Goal: Information Seeking & Learning: Check status

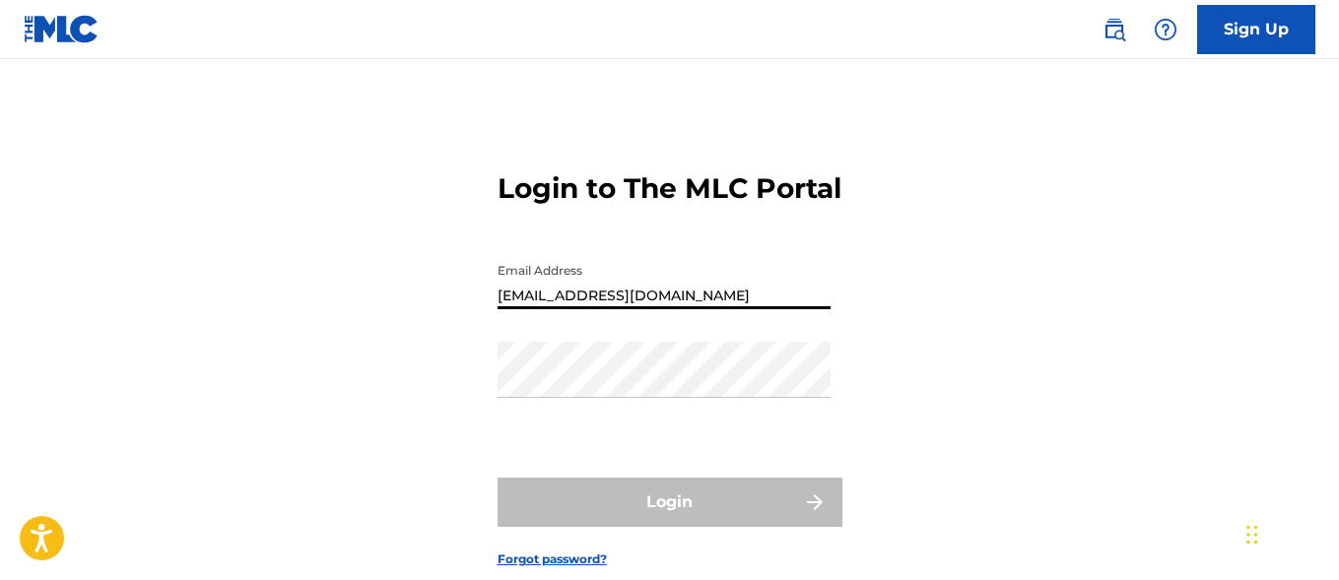
type input "[EMAIL_ADDRESS][DOMAIN_NAME]"
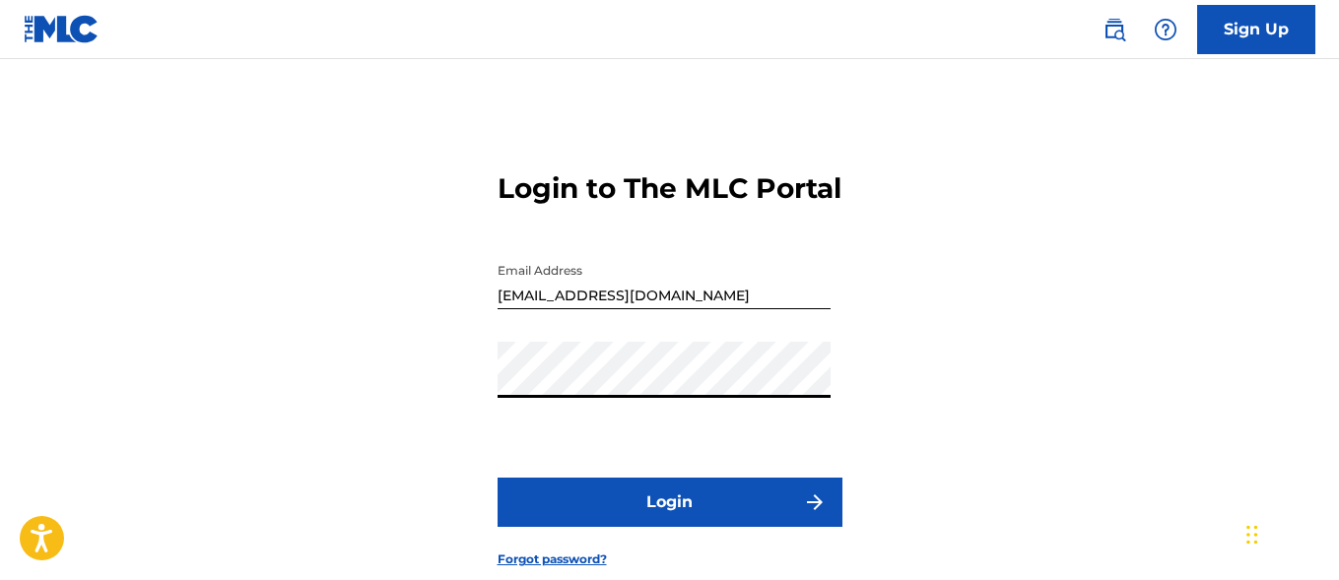
click at [669, 527] on button "Login" at bounding box center [670, 502] width 345 height 49
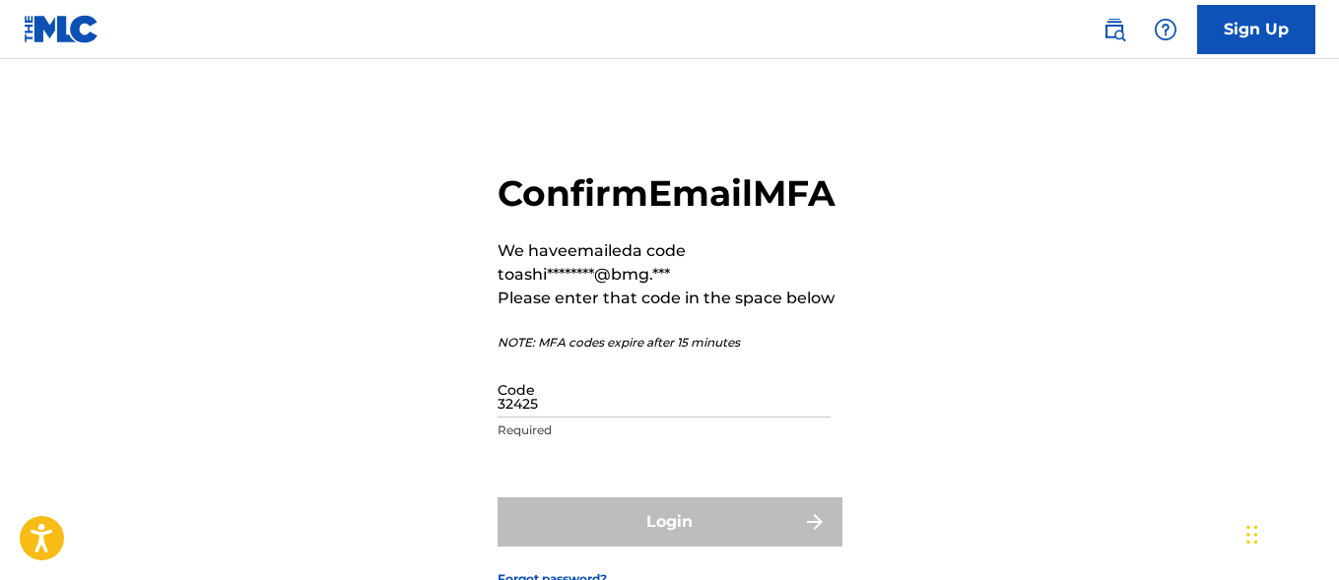
type input "324250"
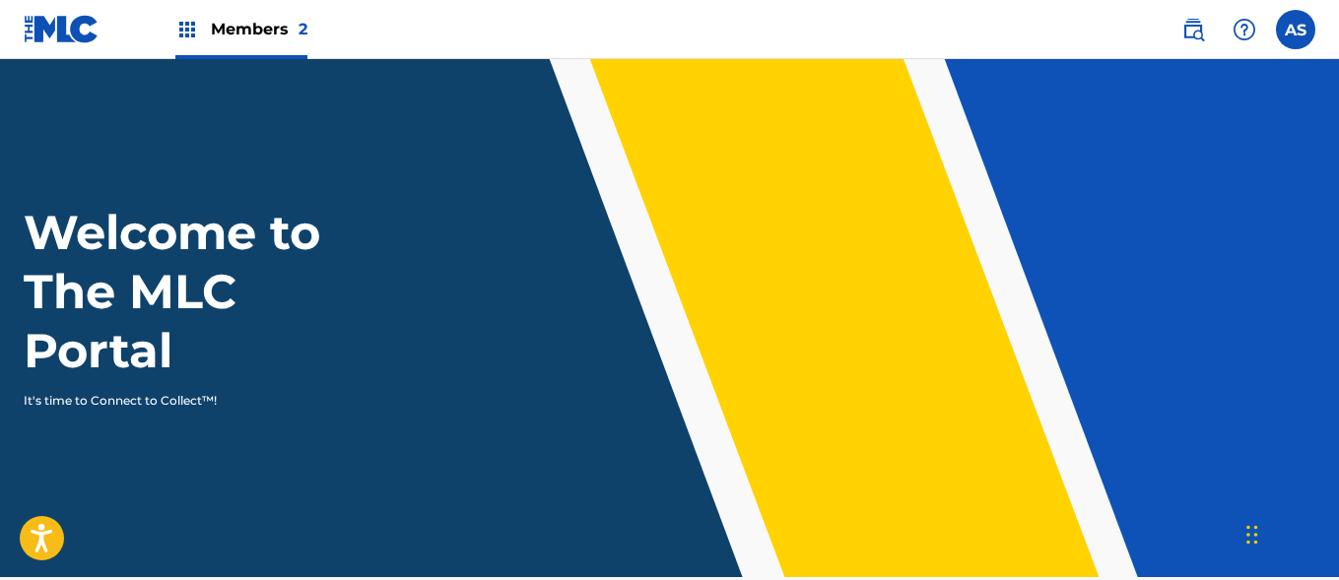
click at [187, 30] on img at bounding box center [187, 30] width 24 height 24
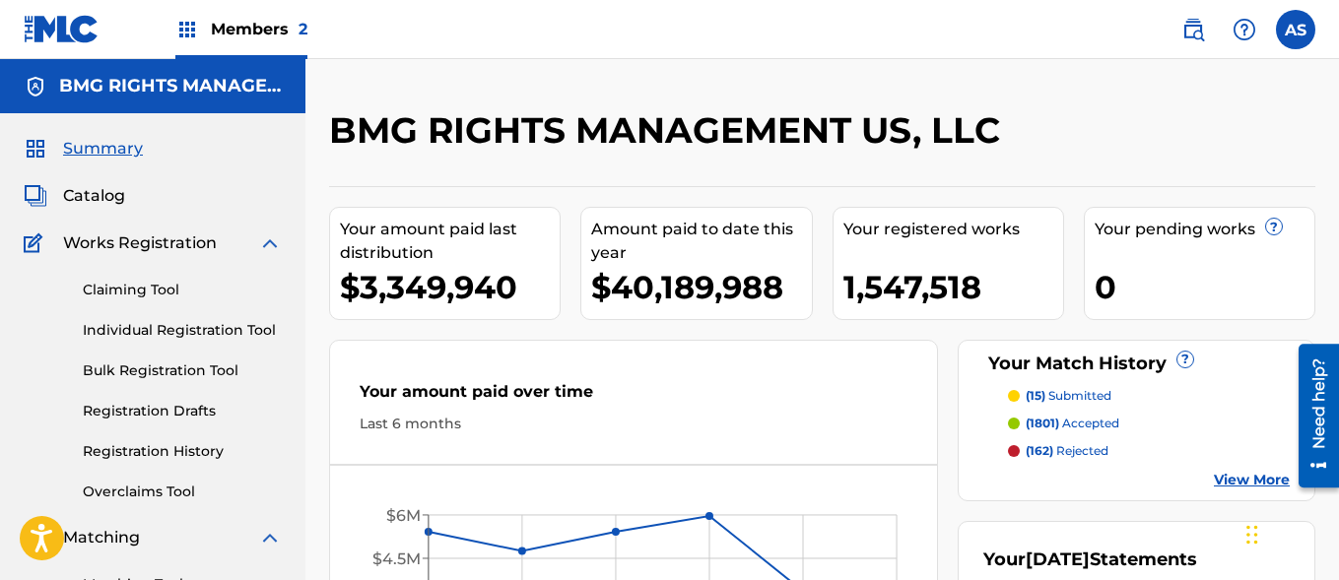
scroll to position [428, 0]
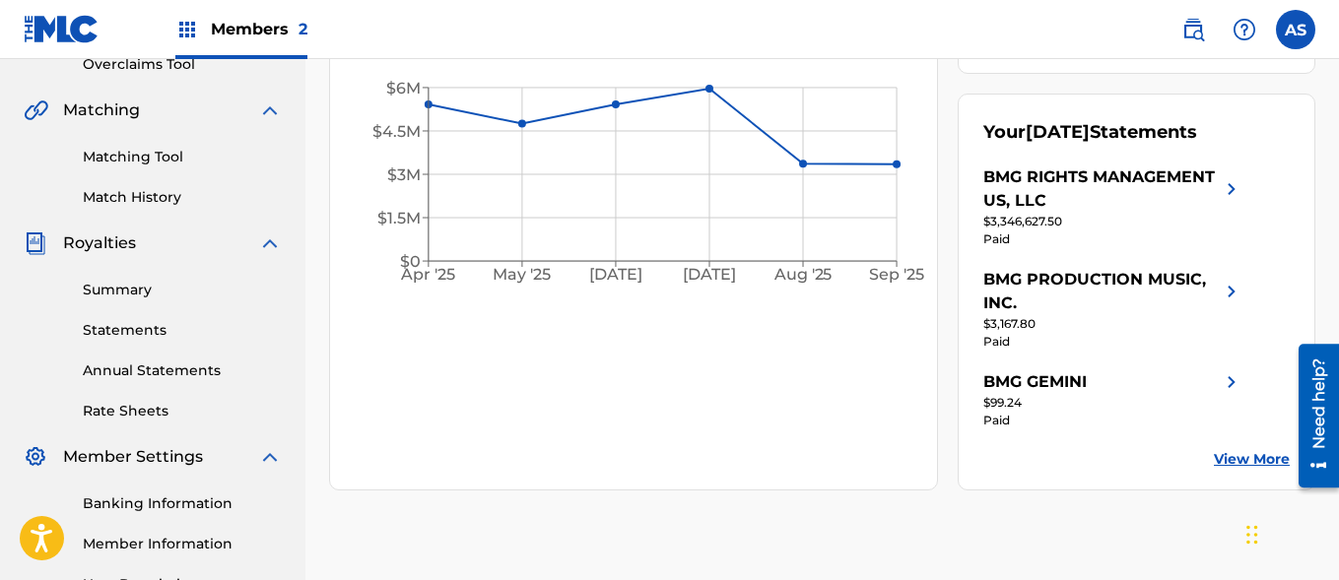
click at [182, 290] on link "Summary" at bounding box center [182, 290] width 199 height 21
